Goal: Information Seeking & Learning: Learn about a topic

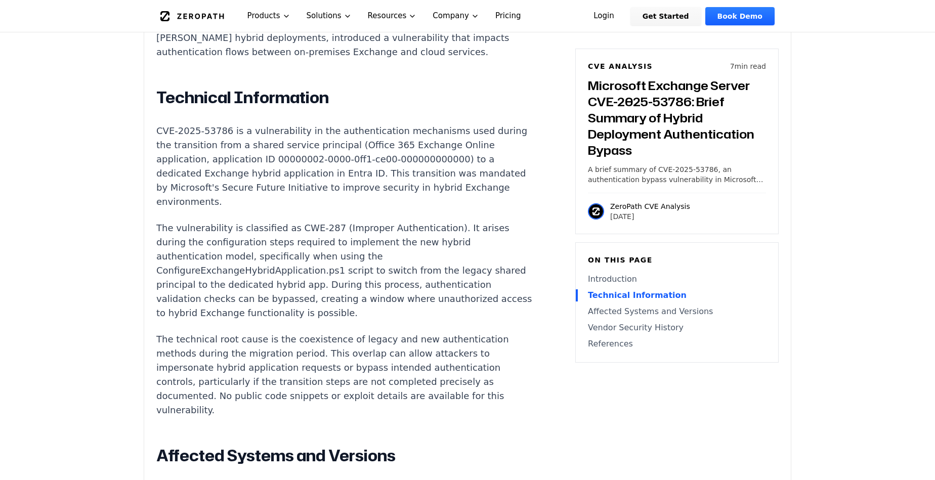
scroll to position [810, 0]
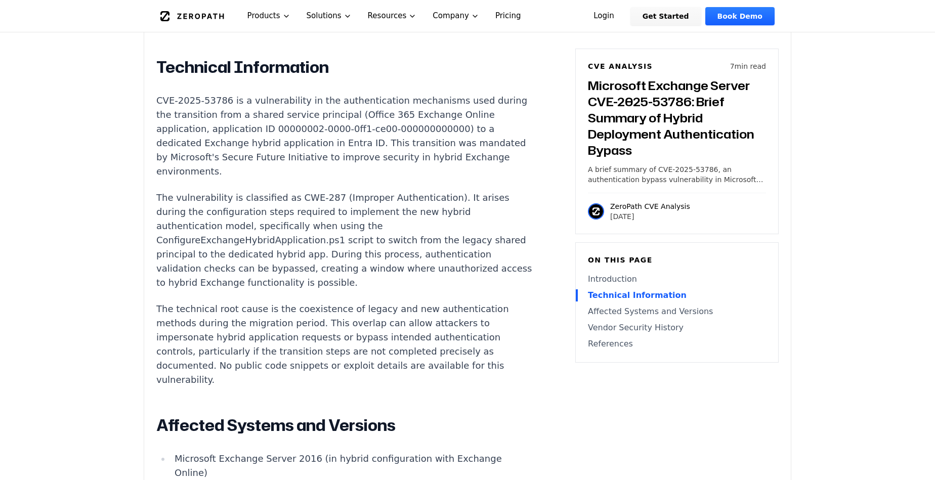
click at [476, 104] on article "Introduction Organizations running Microsoft Exchange Server in hybrid mode wit…" at bounding box center [359, 442] width 407 height 1041
click at [435, 221] on p "The vulnerability is classified as CWE-287 (Improper Authentication). It arises…" at bounding box center [344, 240] width 377 height 99
click at [427, 217] on p "The vulnerability is classified as CWE-287 (Improper Authentication). It arises…" at bounding box center [344, 240] width 377 height 99
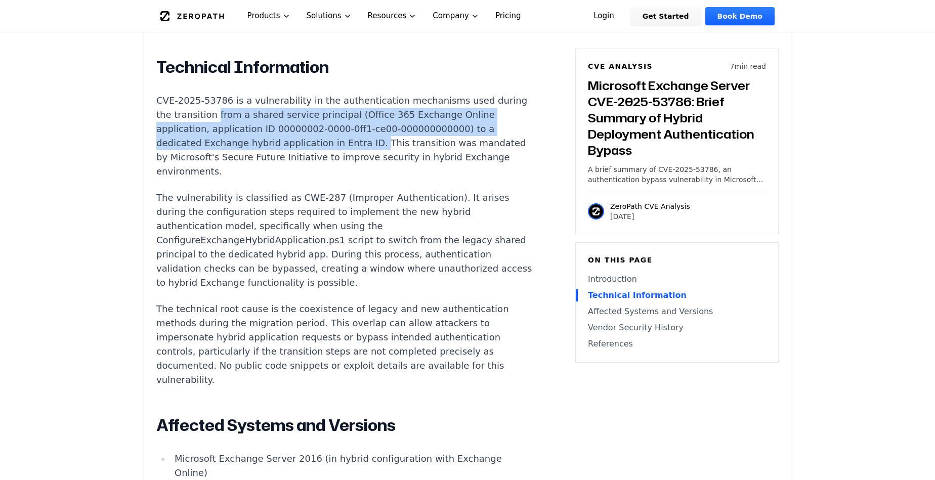
drag, startPoint x: 240, startPoint y: 118, endPoint x: 368, endPoint y: 151, distance: 131.6
click at [368, 151] on p "CVE-2025-53786 is a vulnerability in the authentication mechanisms used during …" at bounding box center [344, 136] width 377 height 85
copy p "from a shared service principal (Office 365 Exchange Online application, applic…"
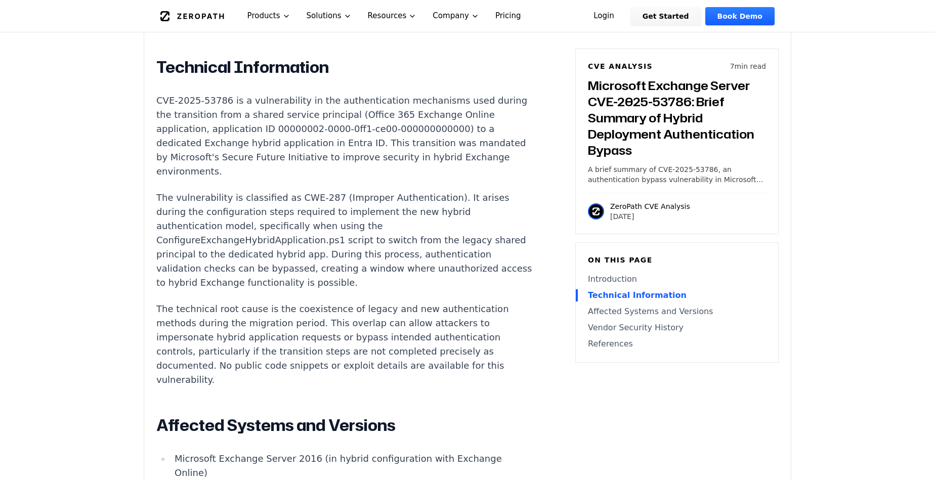
click at [382, 278] on p "The vulnerability is classified as CWE-287 (Improper Authentication). It arises…" at bounding box center [344, 240] width 377 height 99
click at [503, 408] on article "Introduction Organizations running Microsoft Exchange Server in hybrid mode wit…" at bounding box center [359, 442] width 407 height 1041
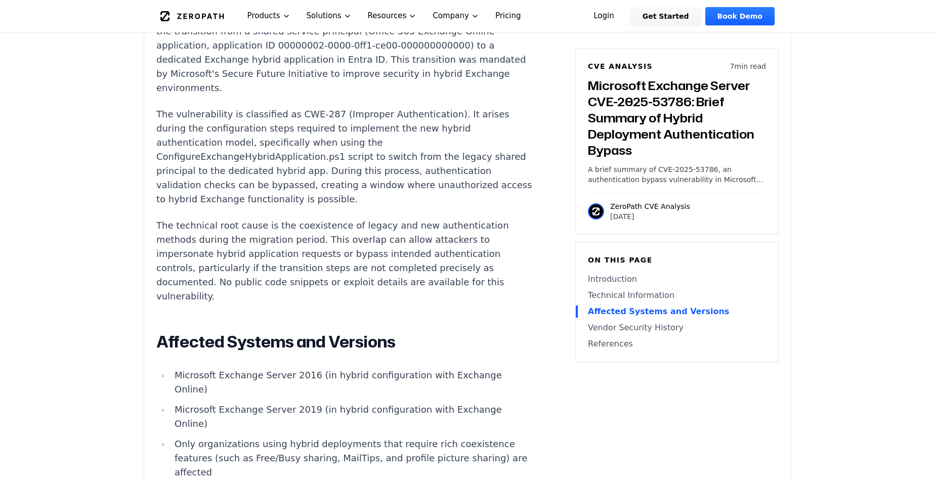
scroll to position [911, 0]
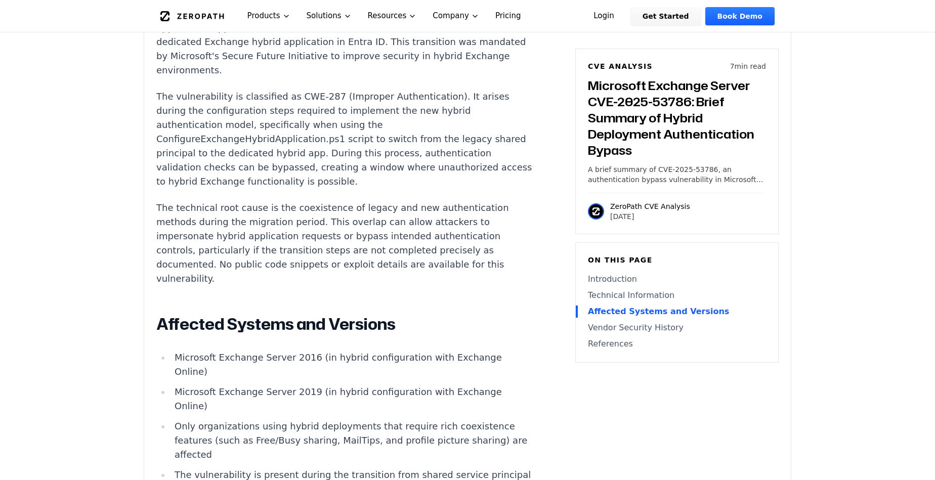
click at [553, 263] on article "Introduction Organizations running Microsoft Exchange Server in hybrid mode wit…" at bounding box center [359, 340] width 407 height 1041
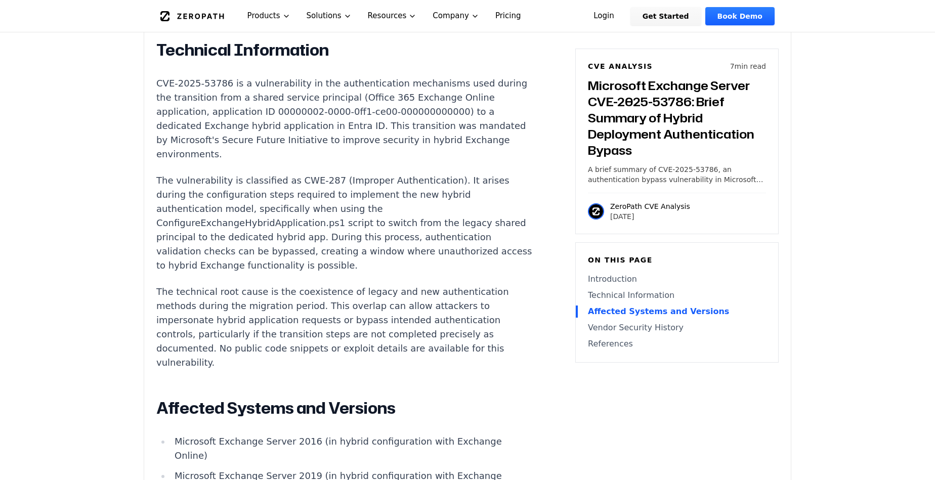
scroll to position [810, 0]
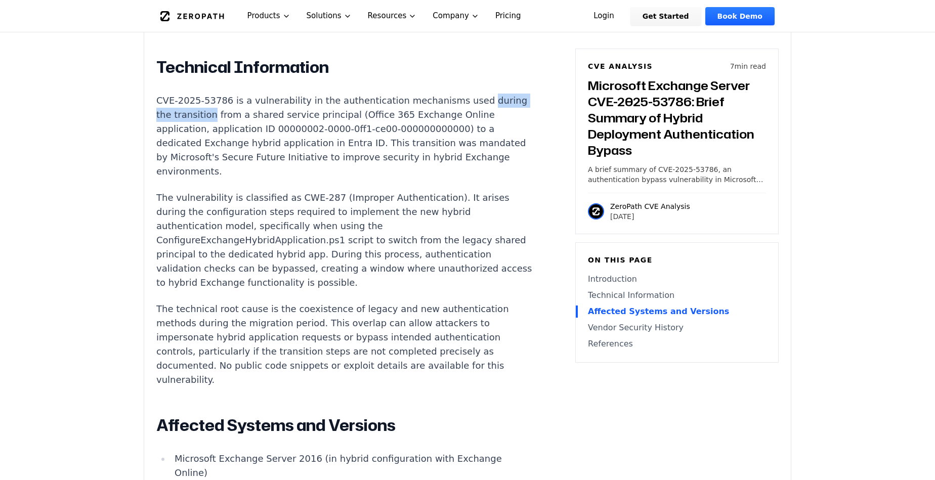
drag, startPoint x: 156, startPoint y: 119, endPoint x: 238, endPoint y: 122, distance: 81.5
click at [238, 122] on p "CVE-2025-53786 is a vulnerability in the authentication mechanisms used during …" at bounding box center [344, 136] width 377 height 85
copy p "during the transition"
